Goal: Task Accomplishment & Management: Complete application form

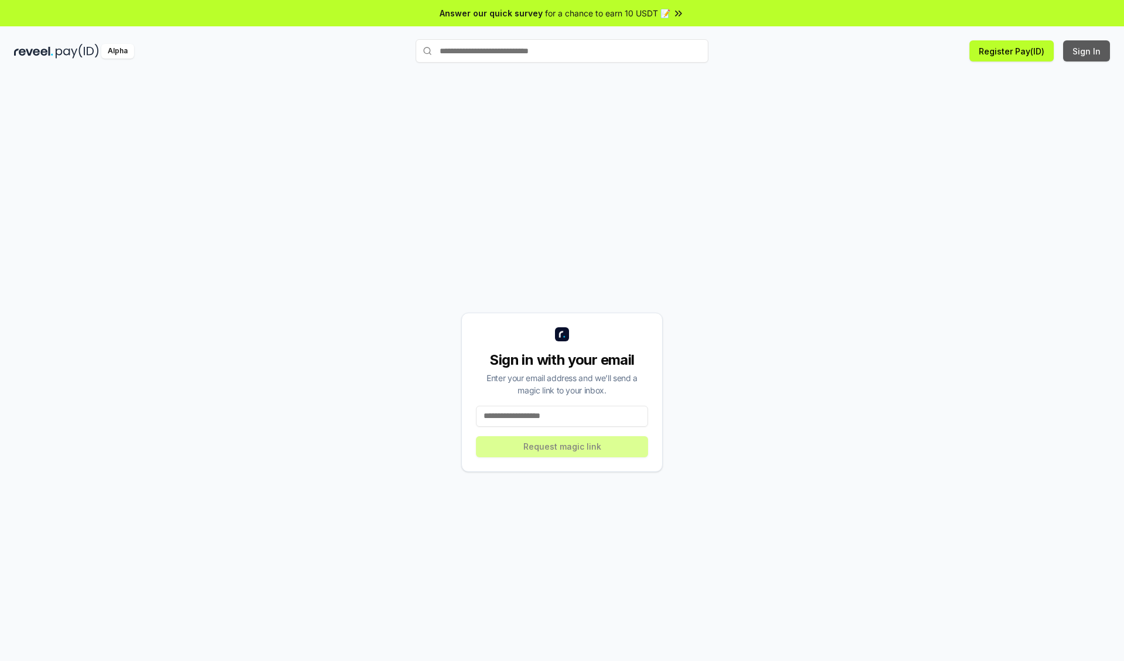
click at [1087, 51] on button "Sign In" at bounding box center [1086, 50] width 47 height 21
type input "**********"
click at [562, 446] on button "Request magic link" at bounding box center [562, 446] width 172 height 21
